Goal: Transaction & Acquisition: Purchase product/service

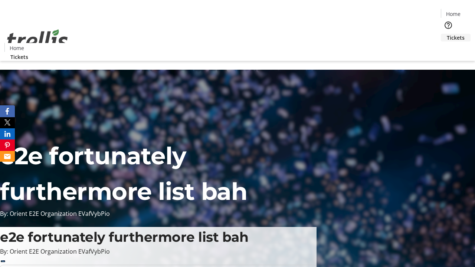
click at [447, 34] on span "Tickets" at bounding box center [456, 38] width 18 height 8
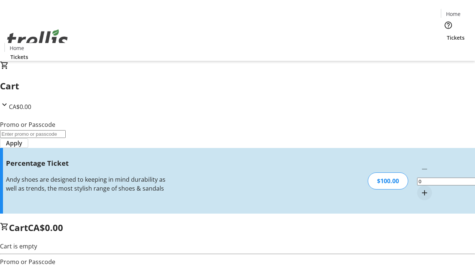
click at [420, 188] on mat-icon "Increment by one" at bounding box center [424, 192] width 9 height 9
type input "1"
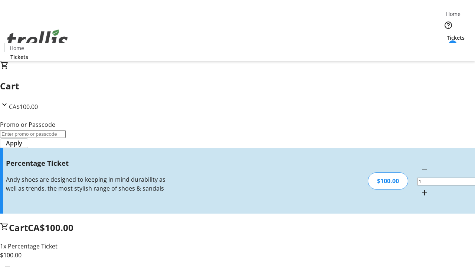
type input "FOO"
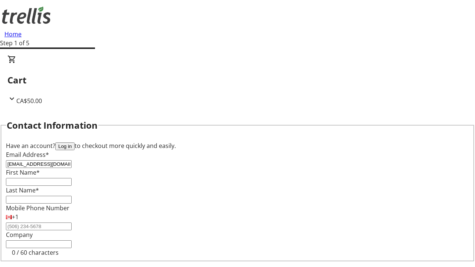
type input "[EMAIL_ADDRESS][DOMAIN_NAME]"
type input "Jan"
type input "[PERSON_NAME]"
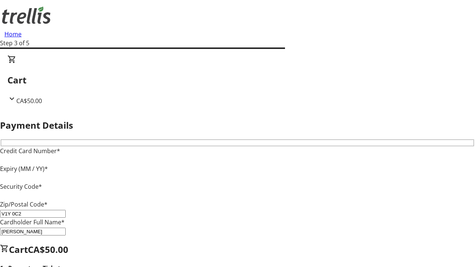
type input "V1Y 0C2"
